Goal: Transaction & Acquisition: Subscribe to service/newsletter

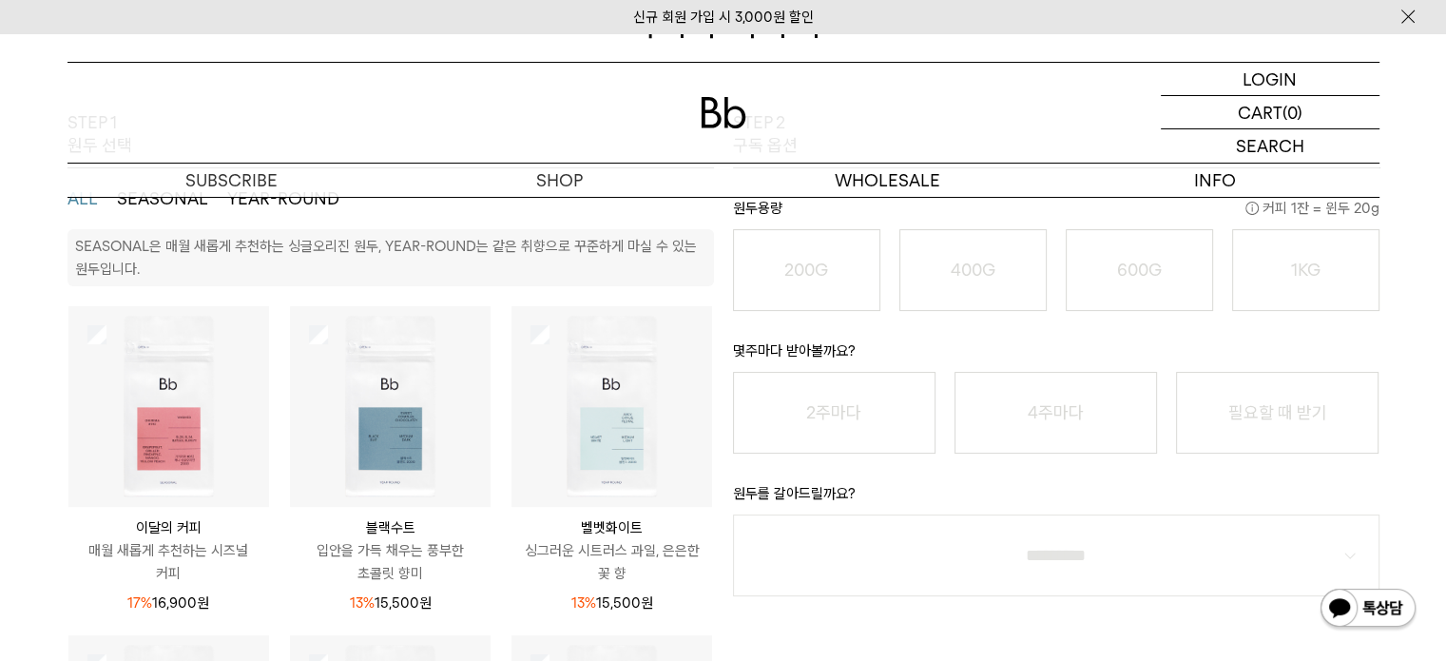
scroll to position [190, 0]
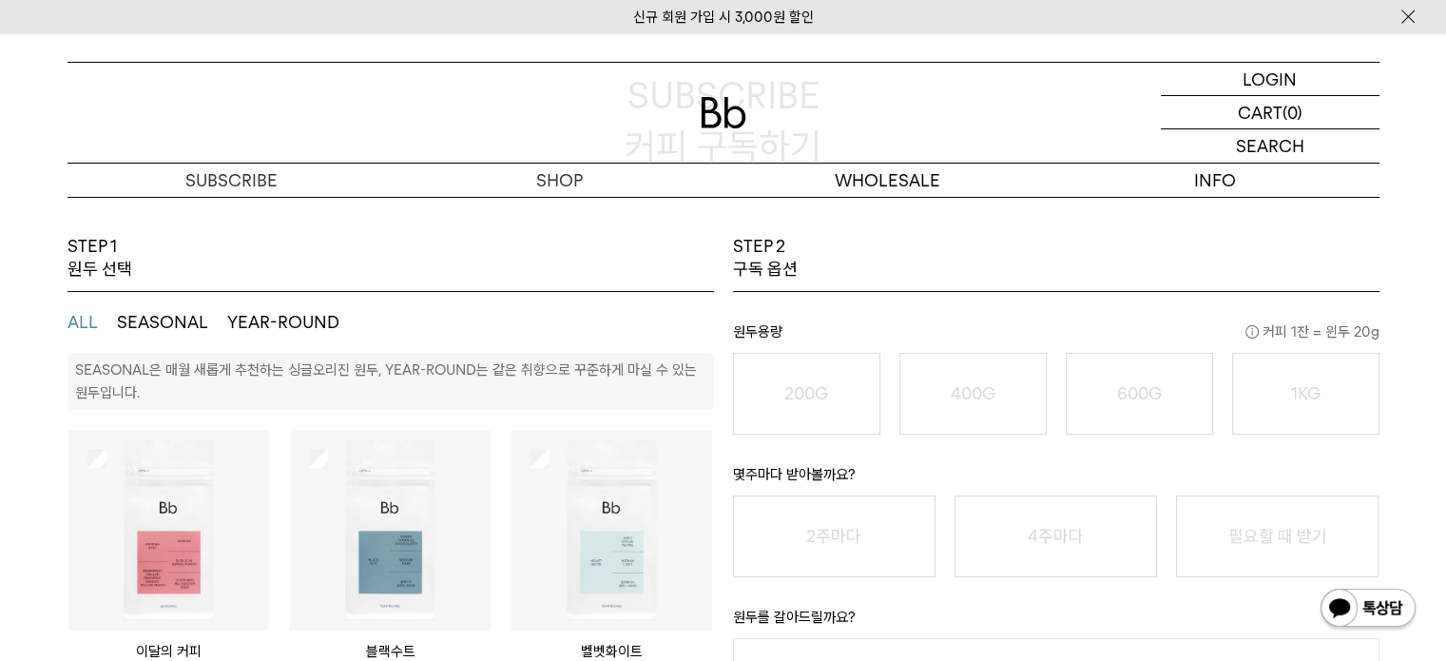
click at [142, 322] on button "SEASONAL" at bounding box center [162, 322] width 91 height 23
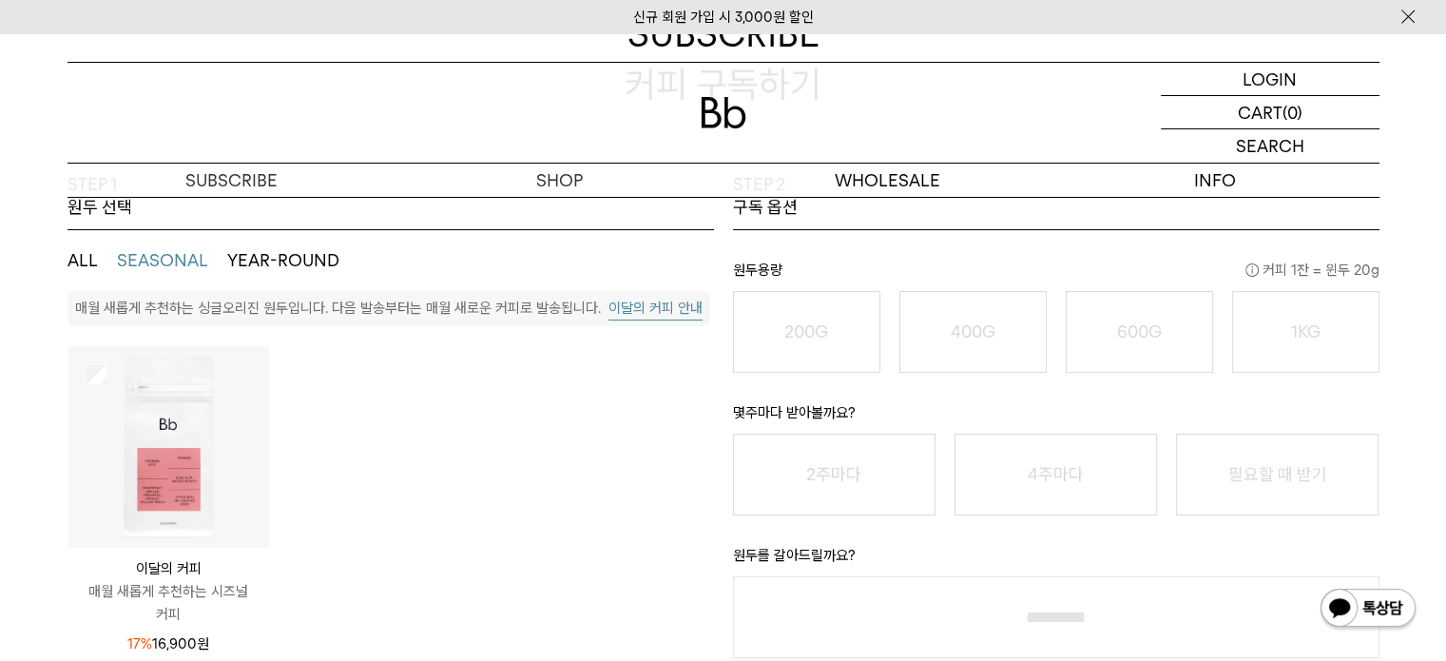
scroll to position [285, 0]
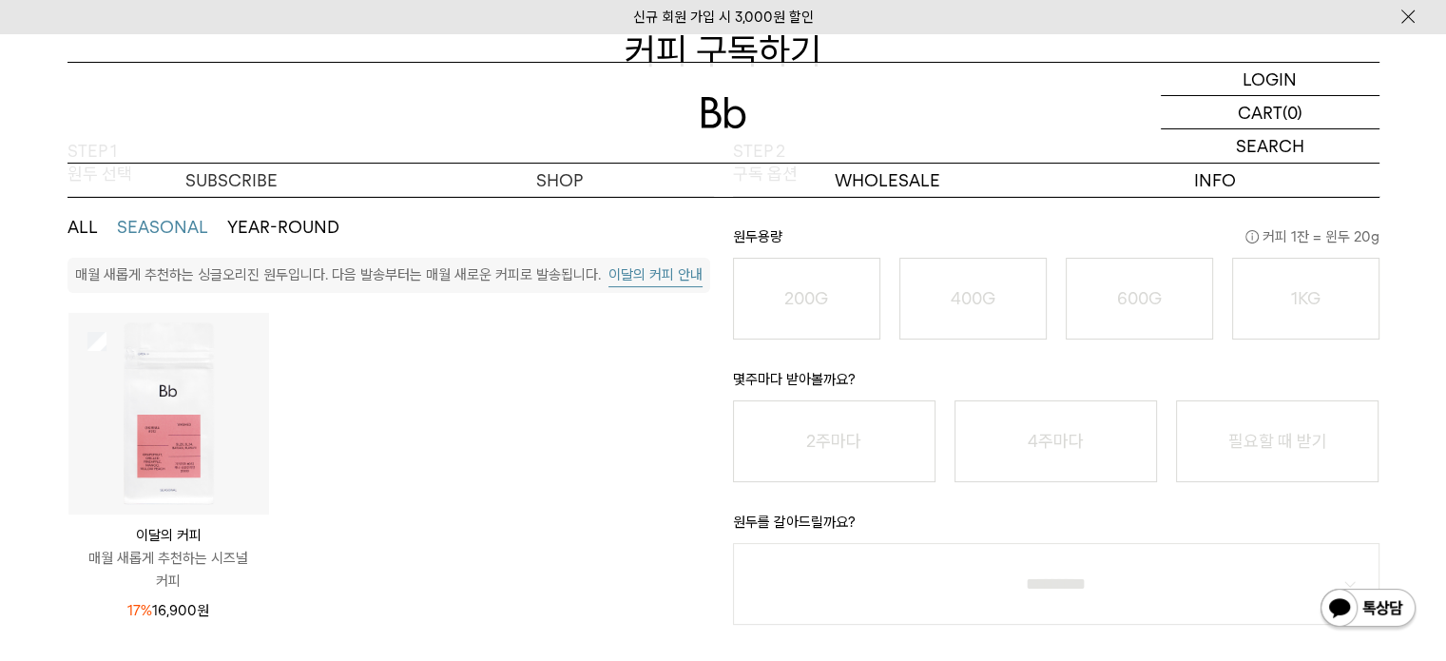
click at [126, 445] on img at bounding box center [168, 413] width 201 height 201
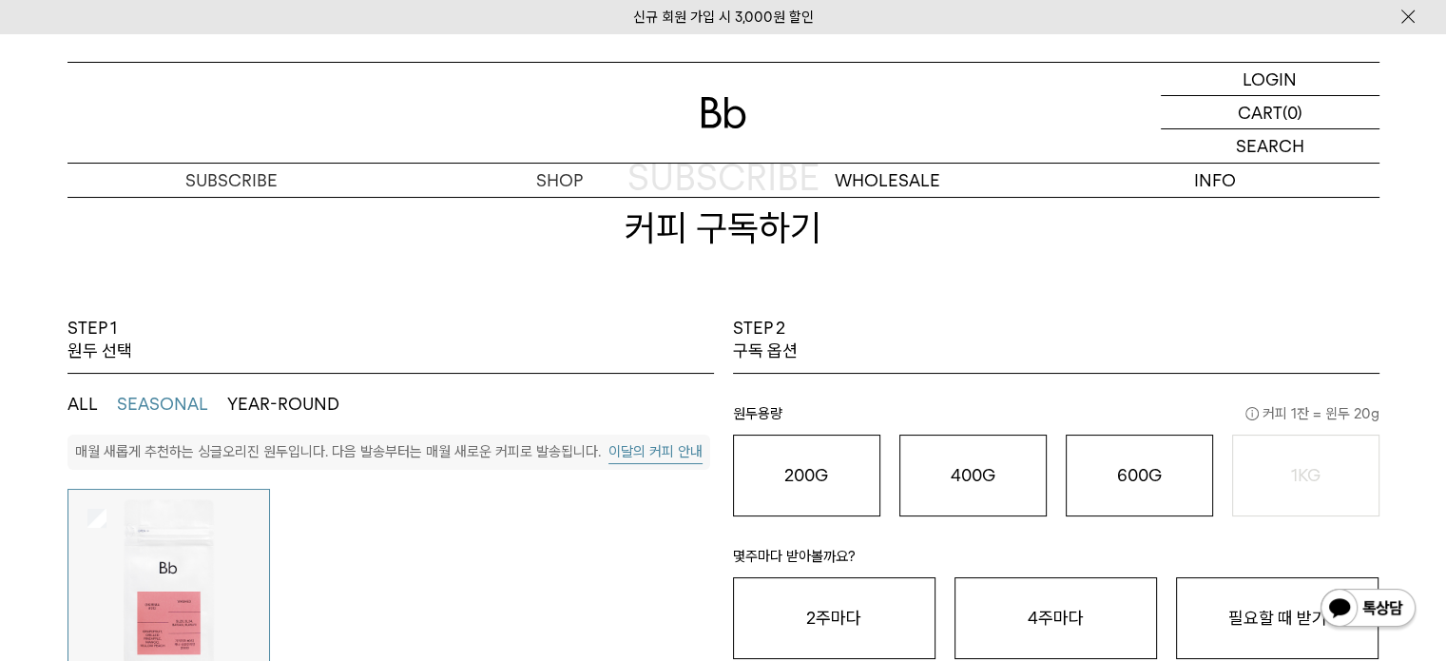
scroll to position [0, 0]
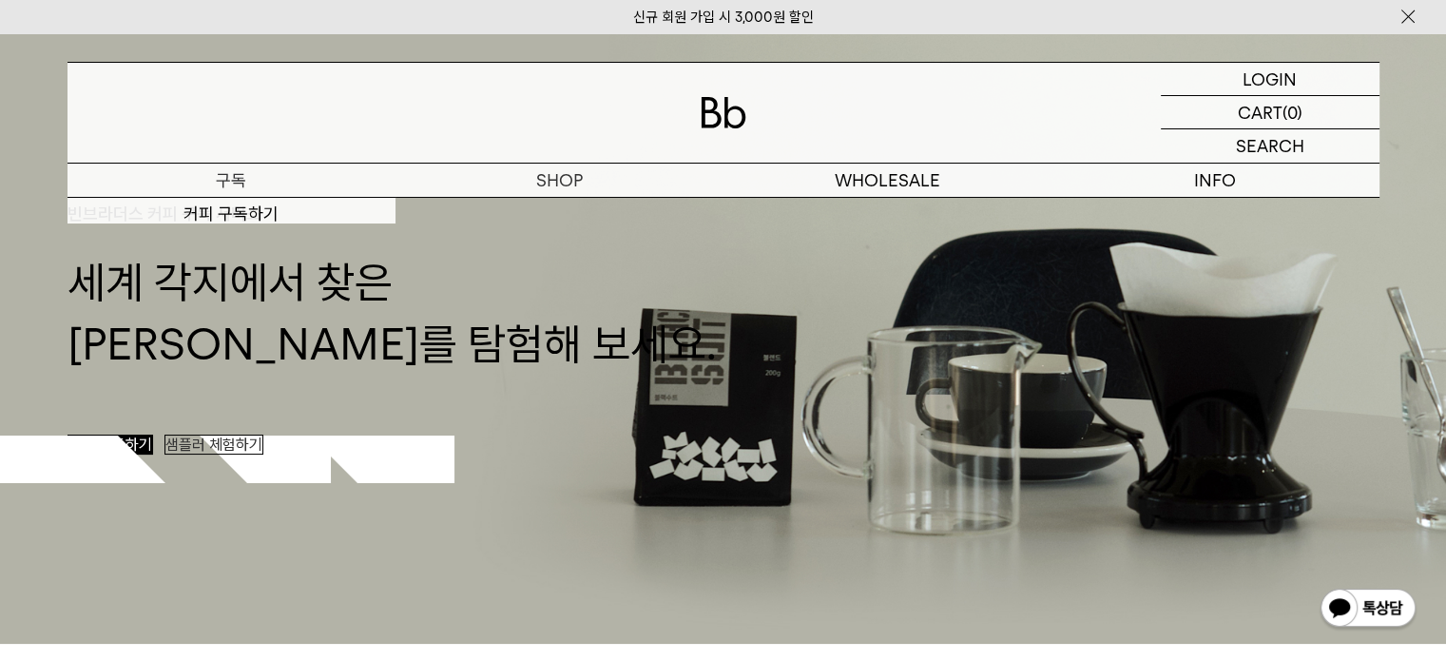
click at [227, 184] on p "구독" at bounding box center [232, 180] width 328 height 33
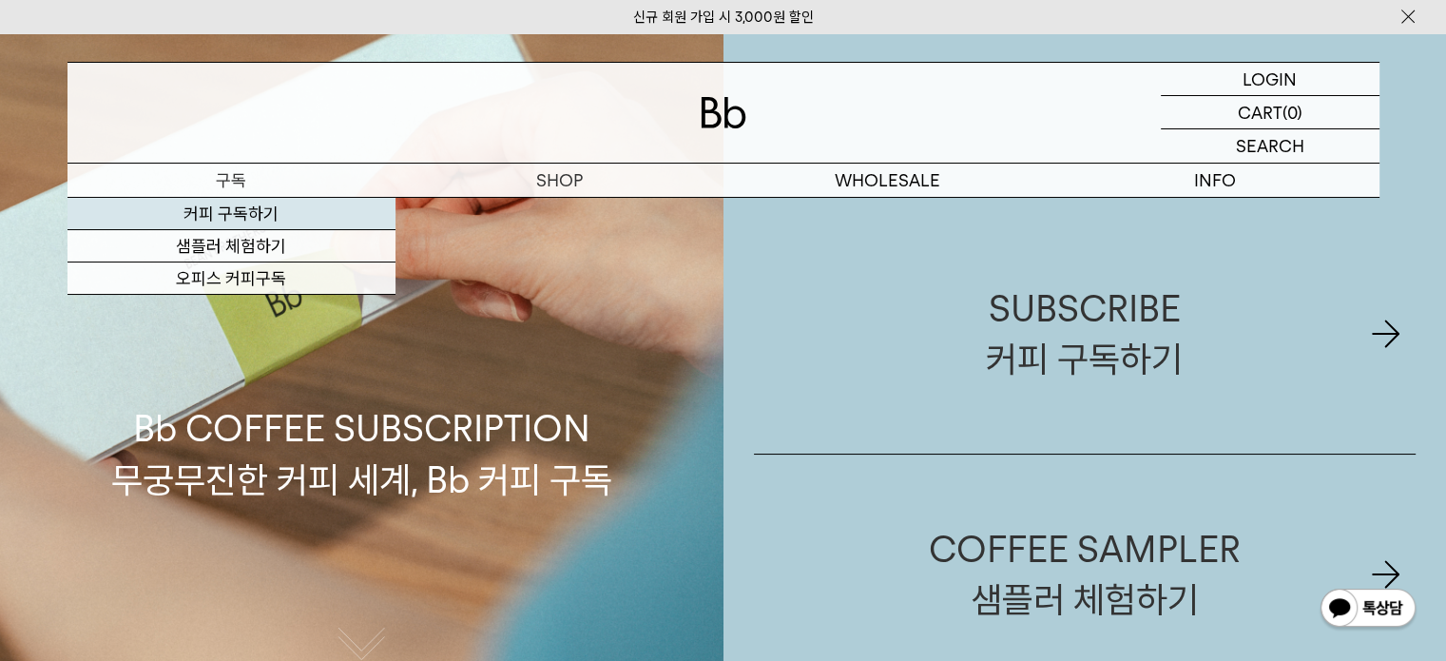
click at [232, 211] on link "커피 구독하기" at bounding box center [232, 214] width 328 height 32
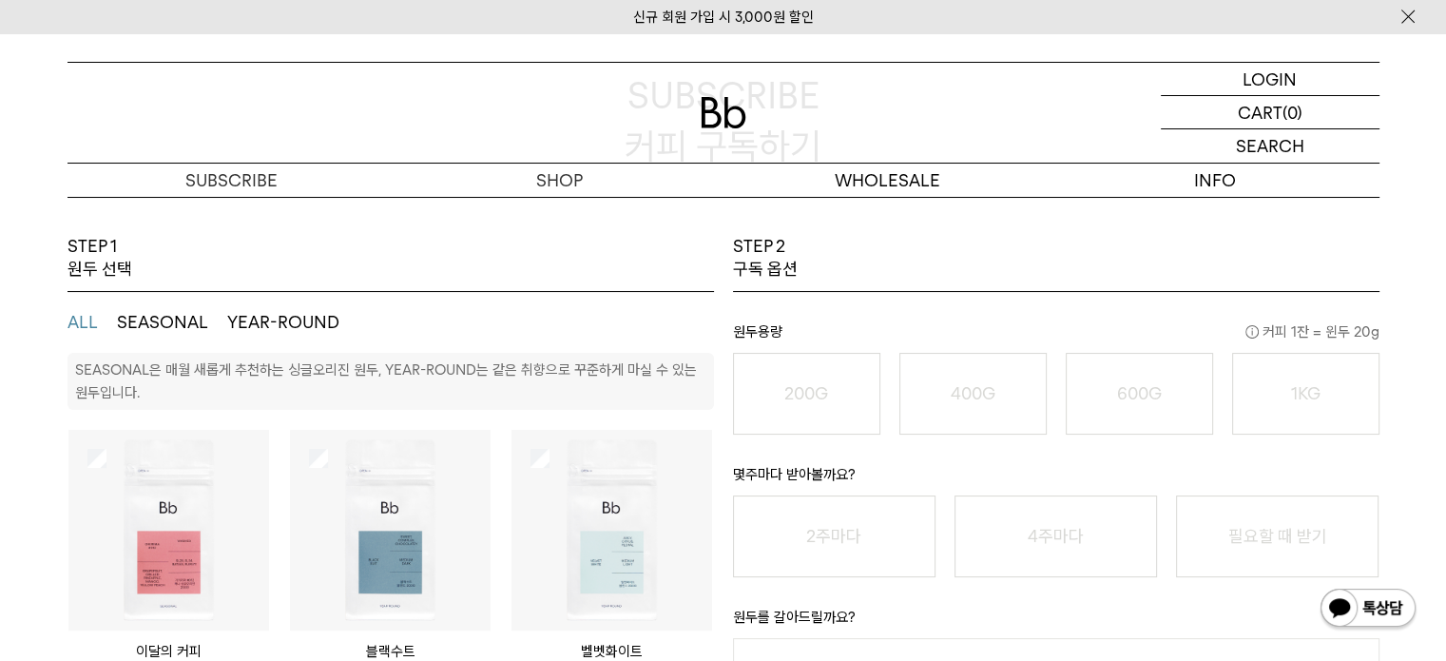
scroll to position [475, 0]
